Goal: Task Accomplishment & Management: Manage account settings

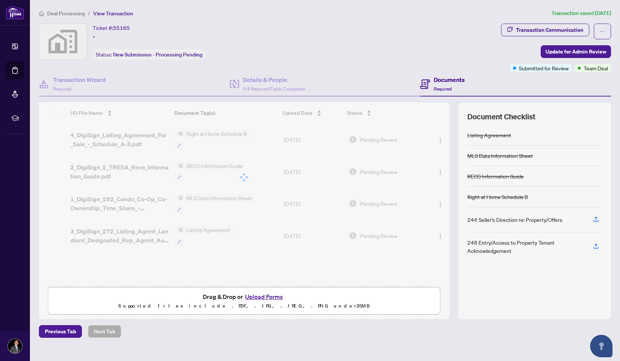
click at [72, 18] on div "Deal Processing / View Transaction Transaction saved [DATE] Ticket #: 55165 - S…" at bounding box center [325, 173] width 578 height 329
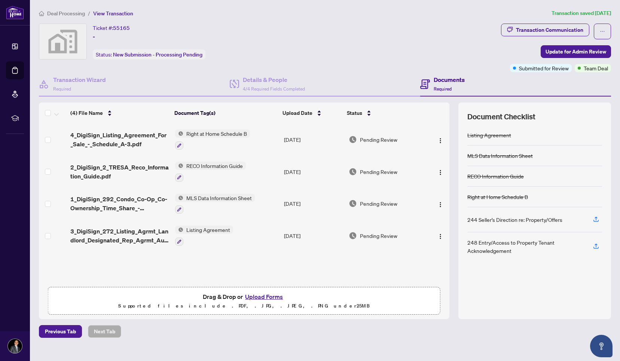
click at [71, 13] on span "Deal Processing" at bounding box center [66, 13] width 38 height 7
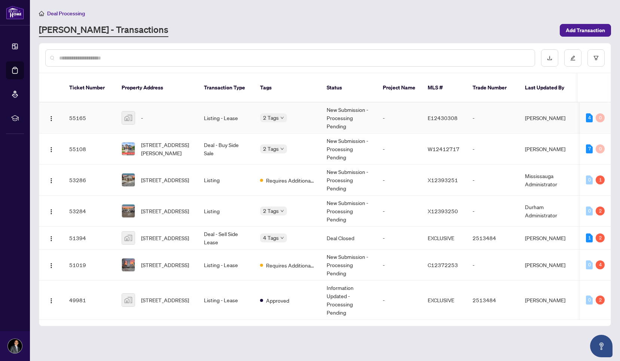
click at [395, 110] on td "-" at bounding box center [399, 117] width 45 height 31
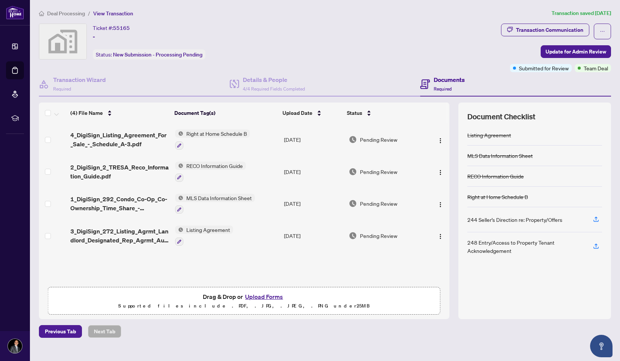
click at [105, 143] on span "4_DigiSign_Listing_Agreement_For_Sale_-_Schedule_A-3.pdf" at bounding box center [119, 140] width 99 height 18
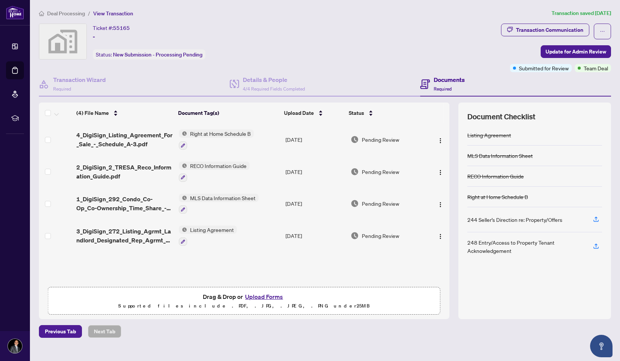
click at [71, 16] on span "Deal Processing" at bounding box center [66, 13] width 38 height 7
